Goal: Transaction & Acquisition: Purchase product/service

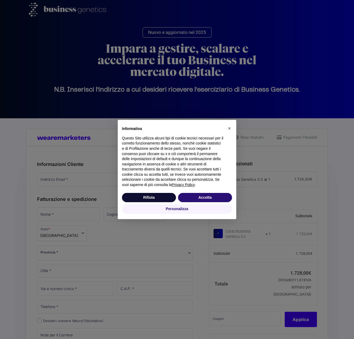
click at [155, 198] on button "Rifiuta" at bounding box center [149, 198] width 54 height 10
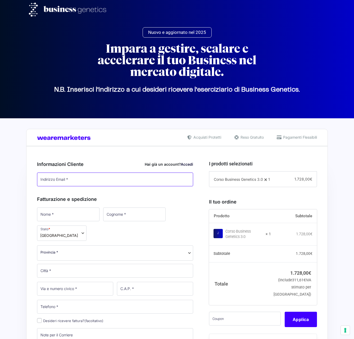
click at [79, 185] on input "Indirizzo Email *" at bounding box center [115, 179] width 156 height 14
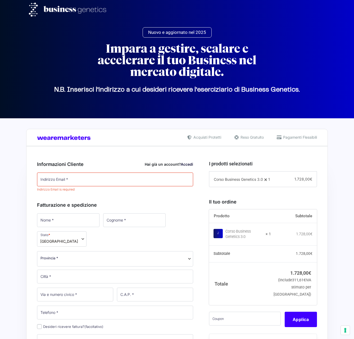
click at [185, 163] on link "Accedi" at bounding box center [187, 164] width 12 height 4
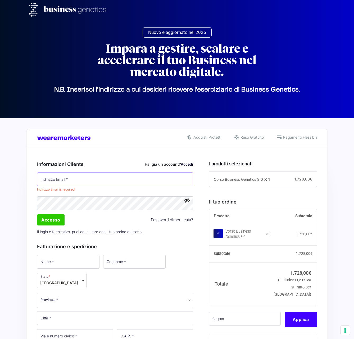
click at [76, 185] on input "Indirizzo Email *" at bounding box center [115, 179] width 156 height 14
type input "[EMAIL_ADDRESS][DOMAIN_NAME]"
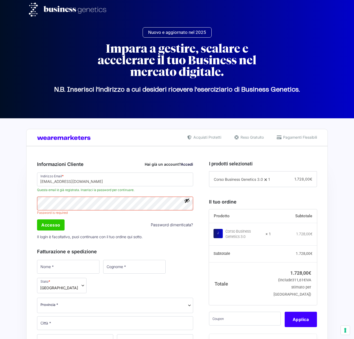
click at [185, 203] on button "Mostra password" at bounding box center [187, 201] width 6 height 6
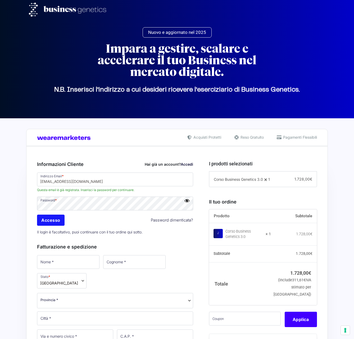
click at [52, 226] on input "Accesso" at bounding box center [51, 220] width 28 height 11
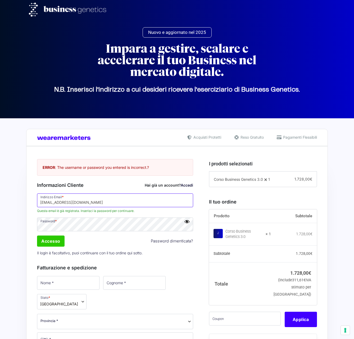
drag, startPoint x: 75, startPoint y: 208, endPoint x: 31, endPoint y: 205, distance: 43.5
click at [81, 207] on input "[EMAIL_ADDRESS][DOMAIN_NAME]" at bounding box center [115, 200] width 156 height 14
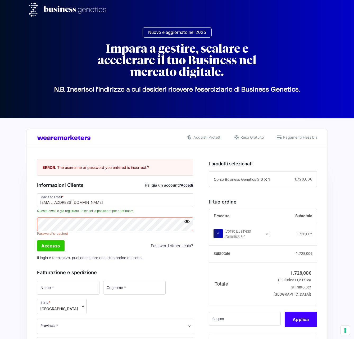
click at [97, 263] on p "Il login è facoltativo, puoi continuare con il tuo ordine qui sotto." at bounding box center [115, 257] width 160 height 11
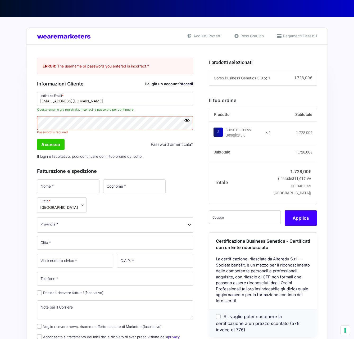
scroll to position [109, 0]
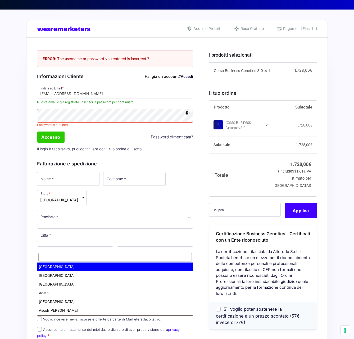
drag, startPoint x: 117, startPoint y: 243, endPoint x: 167, endPoint y: 224, distance: 53.6
click at [167, 224] on div "Nome * Cognome * Stato * Seleziona un paese / una regione… Afghanistan Albania …" at bounding box center [115, 264] width 160 height 187
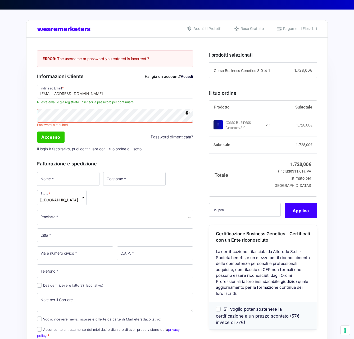
click at [163, 226] on div "Nome * Cognome * Stato * Seleziona un paese / una regione… Afghanistan Albania …" at bounding box center [115, 264] width 160 height 187
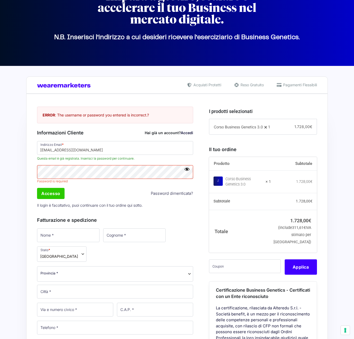
scroll to position [51, 0]
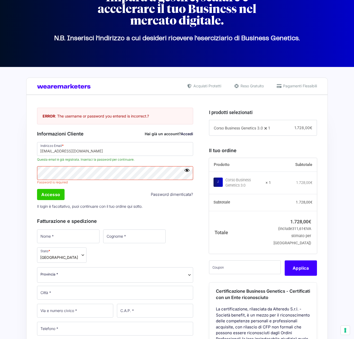
drag, startPoint x: 98, startPoint y: 85, endPoint x: 30, endPoint y: 87, distance: 68.0
click at [30, 87] on div "Acquisti Protetti Reso Gratuito Pagamenti Flessibili" at bounding box center [177, 86] width 302 height 17
drag, startPoint x: 34, startPoint y: 86, endPoint x: 74, endPoint y: 84, distance: 39.5
click at [74, 84] on div "Acquisti Protetti Reso Gratuito Pagamenti Flessibili" at bounding box center [177, 86] width 302 height 17
click at [77, 87] on img at bounding box center [65, 86] width 56 height 5
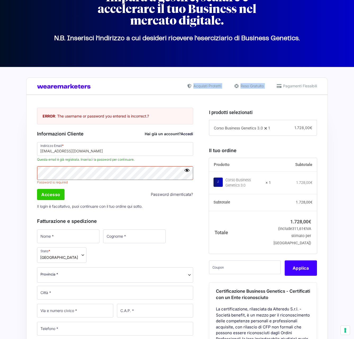
click at [77, 87] on img at bounding box center [65, 86] width 56 height 5
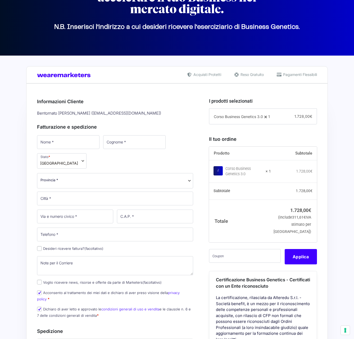
scroll to position [61, 0]
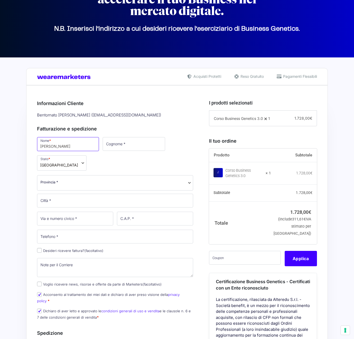
type input "[PERSON_NAME]"
type input "PELLICCIONI"
click at [76, 185] on span "Provincia *" at bounding box center [114, 182] width 149 height 6
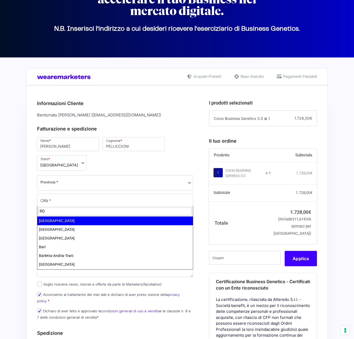
type input "ROM"
select select "RM"
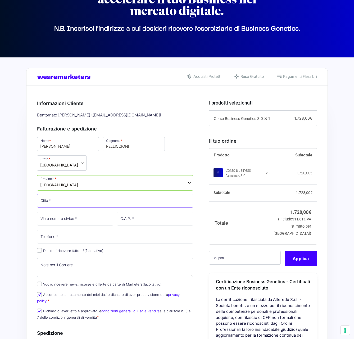
click at [76, 207] on input "Città *" at bounding box center [115, 201] width 156 height 14
type input "[GEOGRAPHIC_DATA]"
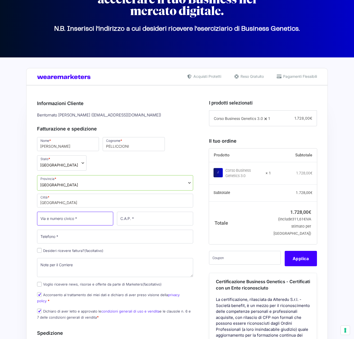
click at [84, 225] on input "Via e numero civico *" at bounding box center [75, 219] width 76 height 14
type input "[STREET_ADDRESS][PERSON_NAME]"
click at [154, 225] on input "C.A.P. *" at bounding box center [155, 219] width 76 height 14
type input "00168"
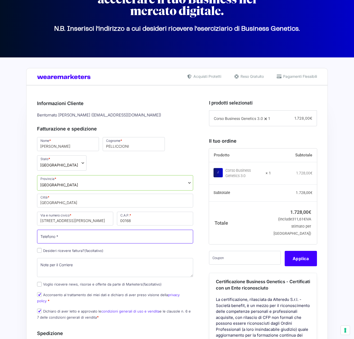
drag, startPoint x: 131, startPoint y: 262, endPoint x: 130, endPoint y: 265, distance: 3.3
click at [131, 243] on input "Telefono *" at bounding box center [115, 237] width 156 height 14
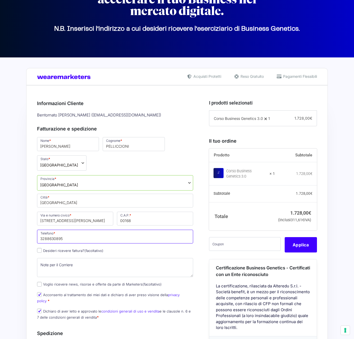
type input "3288630895"
click at [71, 253] on label "Desideri ricevere fattura? (facoltativo)" at bounding box center [70, 250] width 66 height 4
click at [42, 253] on input "Desideri ricevere fattura? (facoltativo)" at bounding box center [39, 250] width 5 height 5
checkbox input "true"
select select "AF"
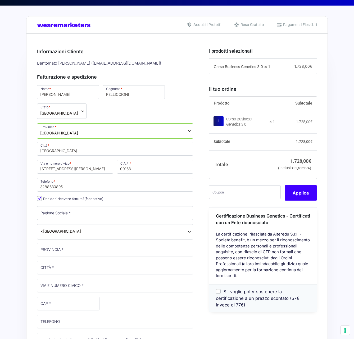
scroll to position [114, 0]
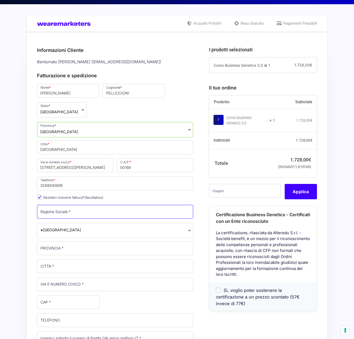
click at [83, 219] on input "Ragione Sociale *" at bounding box center [115, 212] width 156 height 14
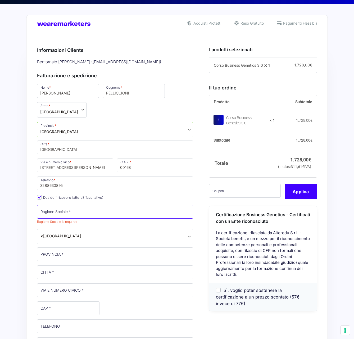
paste input "Elis - Electronic Instruments & Systems S.r.l."
type input "Elis - Electronic Instruments & Systems S.r.l."
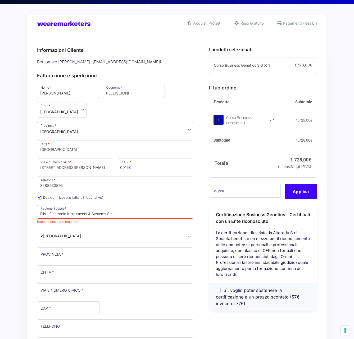
click at [77, 282] on div "Nome * PAOLO Cognome * PELLICCIONI Stato * Seleziona un paese / una regione… Af…" at bounding box center [115, 270] width 160 height 374
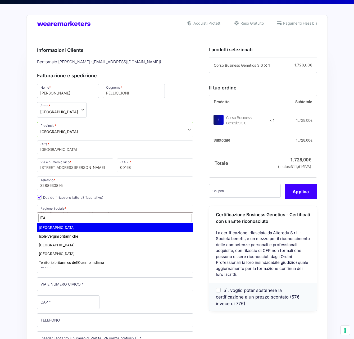
type input "ITA"
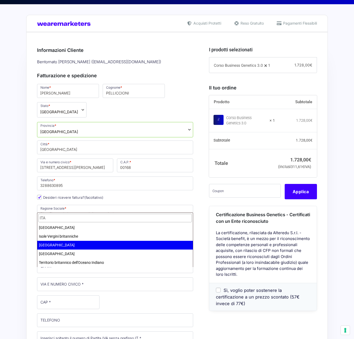
select select "IT"
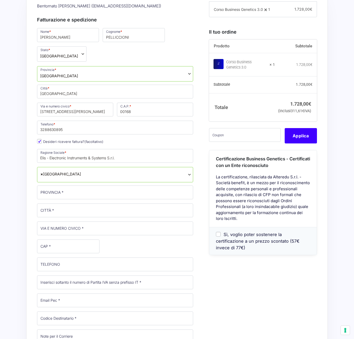
scroll to position [172, 0]
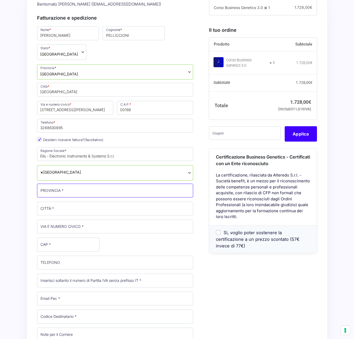
click at [64, 197] on input "PROVINCIA *" at bounding box center [115, 191] width 156 height 14
type input "[GEOGRAPHIC_DATA]"
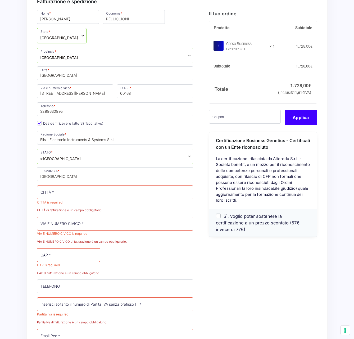
scroll to position [248, 0]
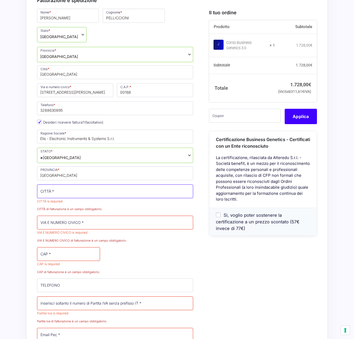
click at [65, 198] on input "CITTÀ *" at bounding box center [115, 191] width 156 height 14
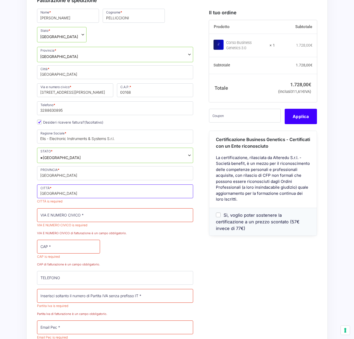
type input "[GEOGRAPHIC_DATA]"
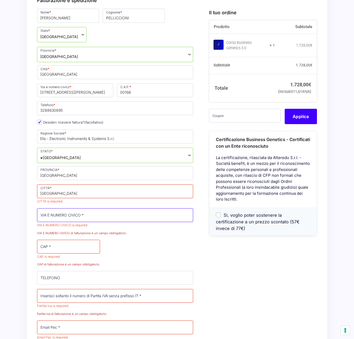
click at [90, 236] on p "VIA E NUMERO CIVICO * VIA E NUMERO CIVICO is required VIA E NUMERO CIVICO di fa…" at bounding box center [115, 221] width 160 height 29
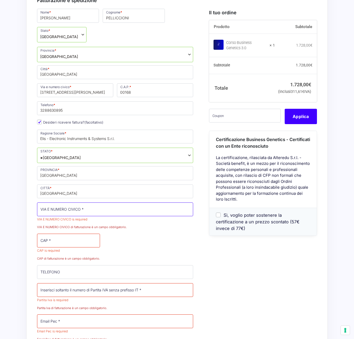
paste input "Elis - Electronic Instruments & Systems S.r.l."
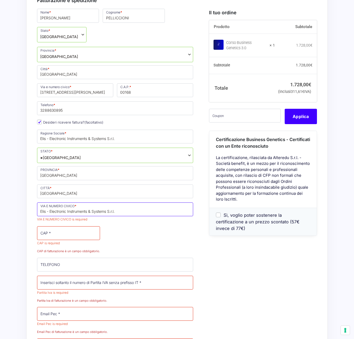
type input "Elis - Electronic Instruments & Systems S.r.l."
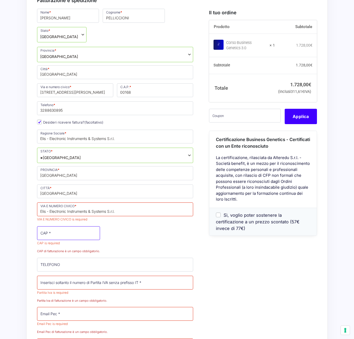
click at [73, 254] on p "CAP * CAP is required CAP di fatturazione è un campo obbligatorio." at bounding box center [68, 239] width 67 height 29
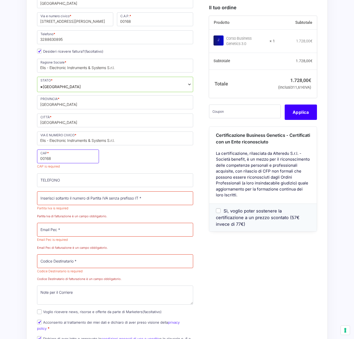
scroll to position [377, 0]
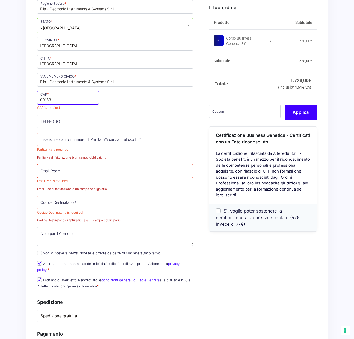
type input "00168"
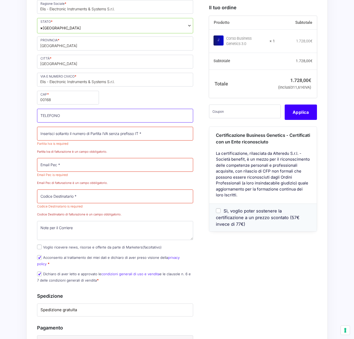
click at [81, 122] on input "TELEFONO (facoltativo)" at bounding box center [115, 116] width 156 height 14
type input "3288630895"
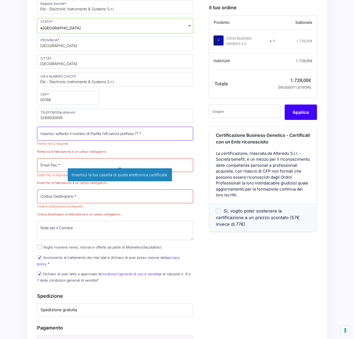
click at [66, 140] on input "Partita Iva *" at bounding box center [115, 134] width 156 height 14
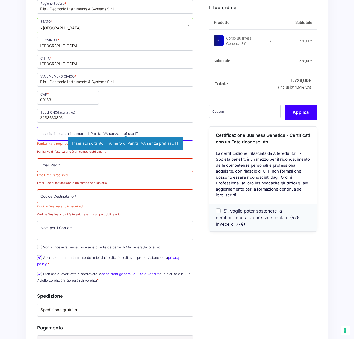
paste input "01006191009"
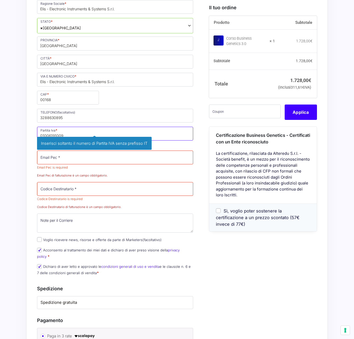
type input "01006191009"
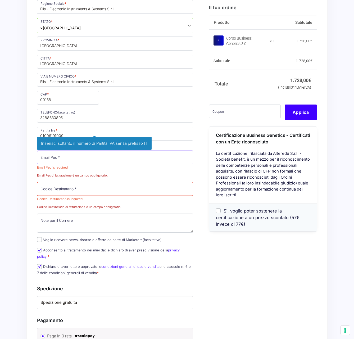
click at [96, 179] on p "Email Pec * Email Pec is required Inserisci la tua casella di posta elettronica…" at bounding box center [115, 164] width 160 height 29
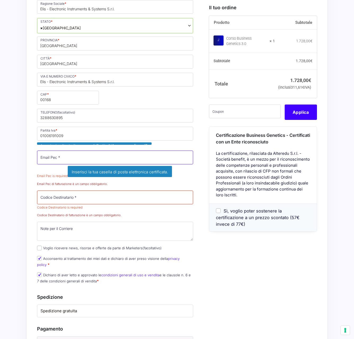
paste input "[EMAIL_ADDRESS][DOMAIN_NAME]"
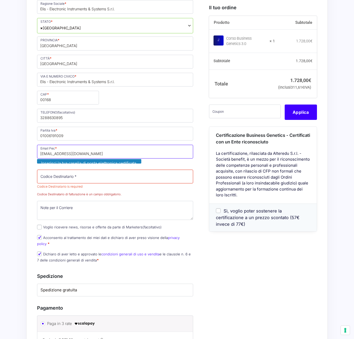
type input "[EMAIL_ADDRESS][DOMAIN_NAME]"
click at [74, 254] on div "Nome * PAOLO Cognome * PELLICCIONI Stato * Seleziona un paese / una regione… Af…" at bounding box center [115, 72] width 160 height 388
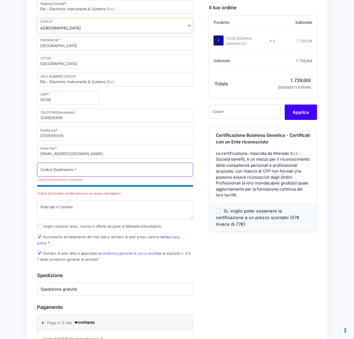
click at [78, 176] on input "Codice Destinatario *" at bounding box center [115, 170] width 156 height 14
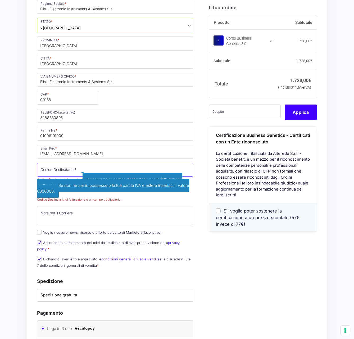
paste input "USAL8PV"
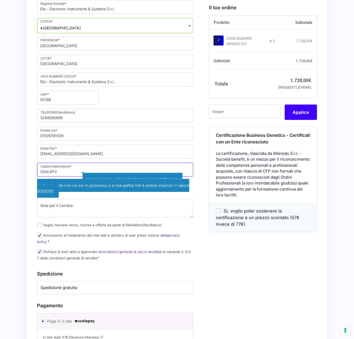
type input "USAL8PV"
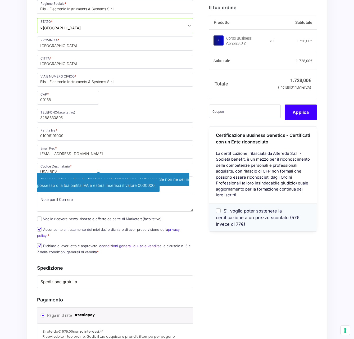
click at [258, 295] on div "I prodotti selezionati Corso Business Genetics 3.0 1 − 1 + 1.728,00 € Il tuo or…" at bounding box center [261, 149] width 112 height 626
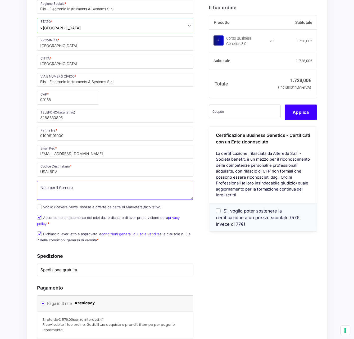
click at [86, 200] on textarea "Note per il Corriere (facoltativo)" at bounding box center [115, 190] width 156 height 19
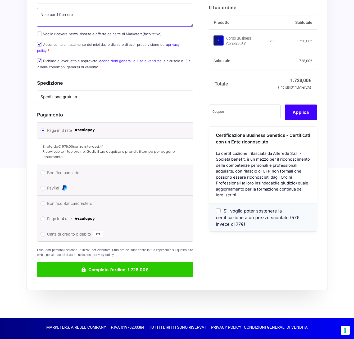
scroll to position [565, 0]
click at [48, 192] on label "PayPal" at bounding box center [114, 188] width 134 height 8
click at [45, 190] on input "PayPal" at bounding box center [42, 188] width 5 height 5
radio input "true"
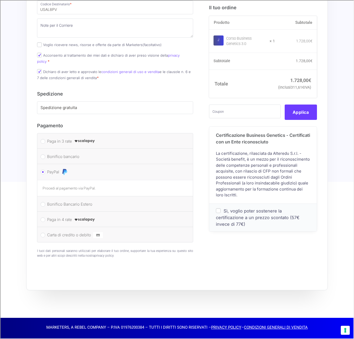
scroll to position [568, 0]
